Goal: Task Accomplishment & Management: Manage account settings

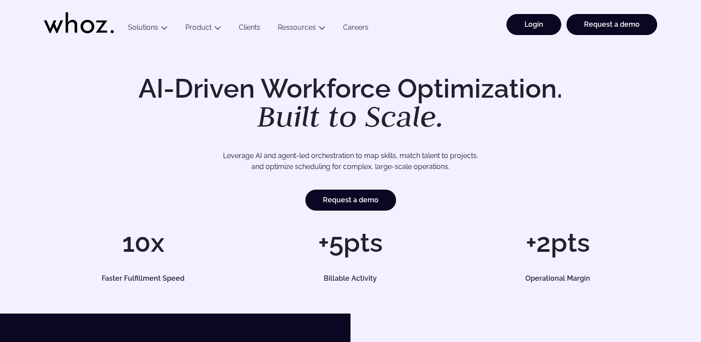
click at [541, 26] on link "Login" at bounding box center [533, 24] width 55 height 21
click at [536, 27] on link "Login" at bounding box center [533, 24] width 55 height 21
